Goal: Book appointment/travel/reservation

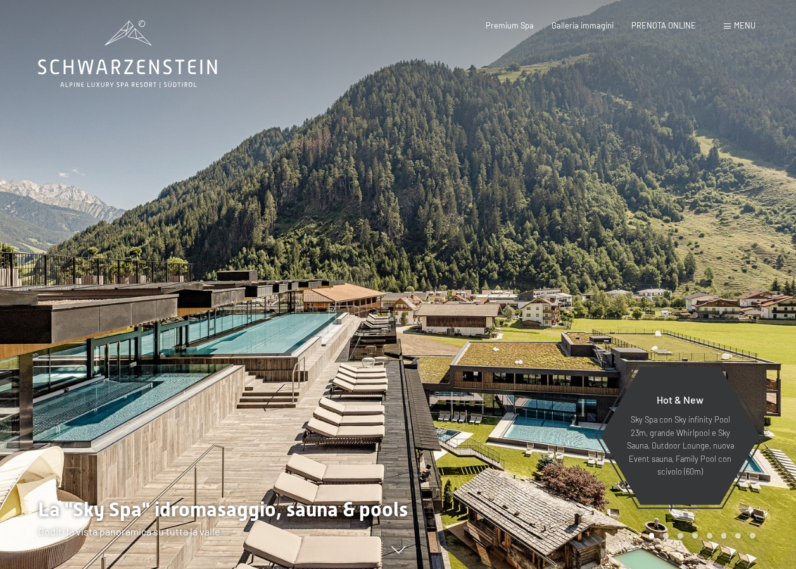
click at [739, 21] on span "Menu" at bounding box center [745, 25] width 22 height 10
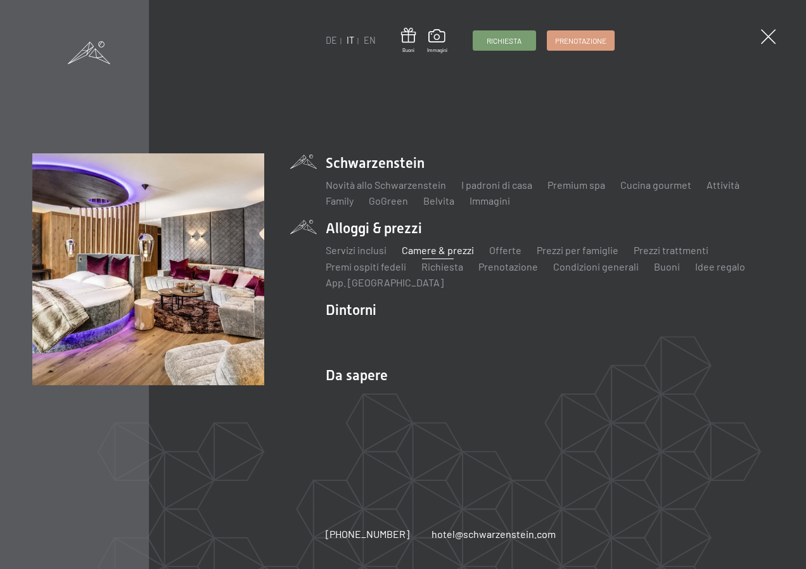
click at [443, 246] on link "Camere & prezzi" at bounding box center [438, 250] width 72 height 12
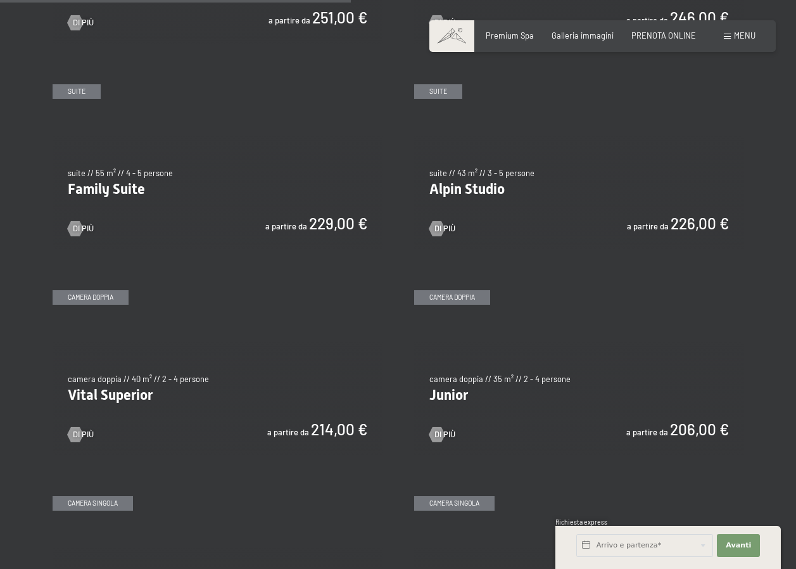
scroll to position [1203, 0]
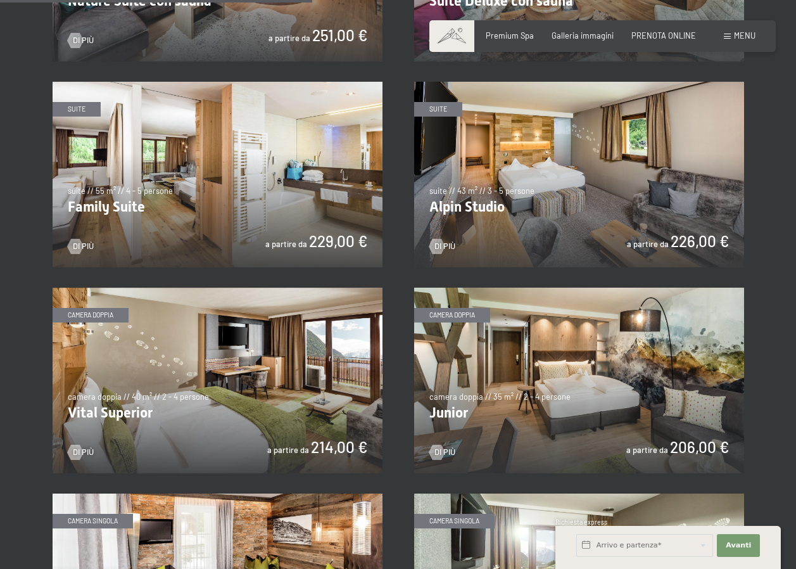
click at [137, 398] on img at bounding box center [218, 381] width 330 height 186
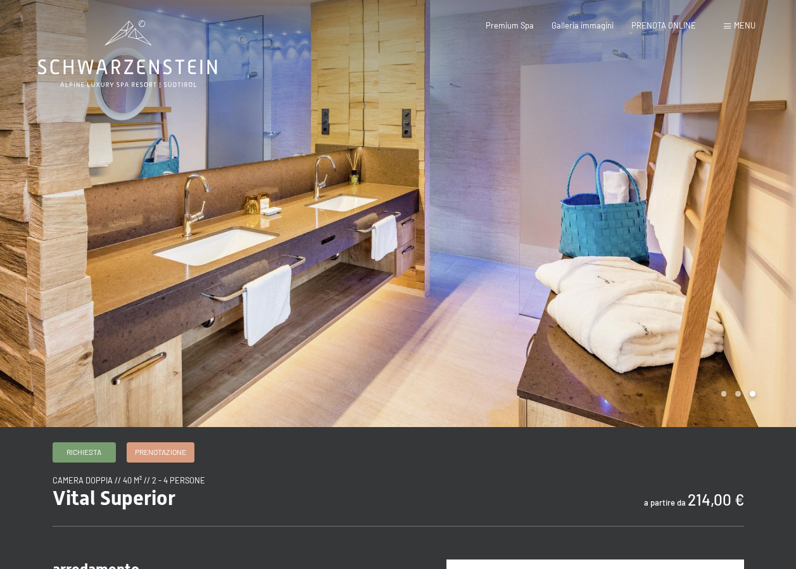
click at [649, 319] on div at bounding box center [597, 213] width 398 height 427
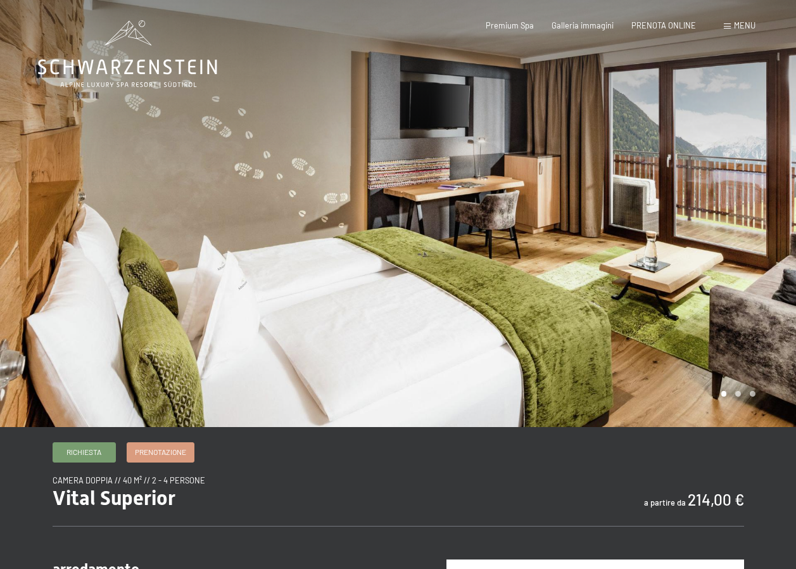
click at [593, 329] on div at bounding box center [597, 213] width 398 height 427
